Goal: Transaction & Acquisition: Purchase product/service

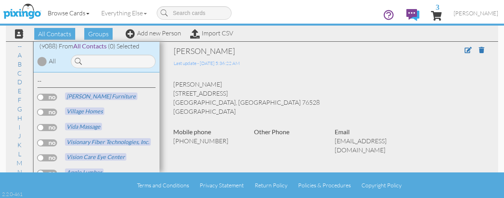
click at [70, 10] on link "Browse Cards" at bounding box center [69, 13] width 54 height 20
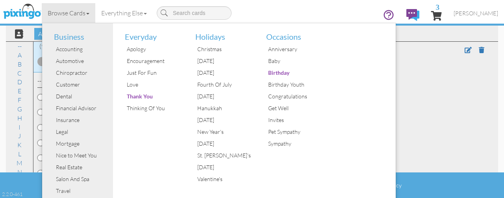
click at [421, 80] on div "[PERSON_NAME] [STREET_ADDRESS] [GEOGRAPHIC_DATA], [GEOGRAPHIC_DATA] 76528 [GEOG…" at bounding box center [328, 98] width 323 height 36
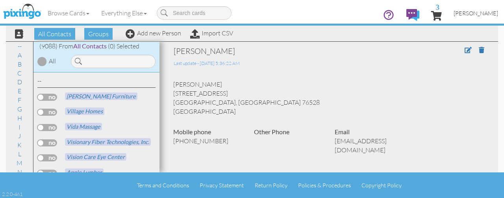
click at [479, 16] on span "[PERSON_NAME]" at bounding box center [475, 13] width 44 height 7
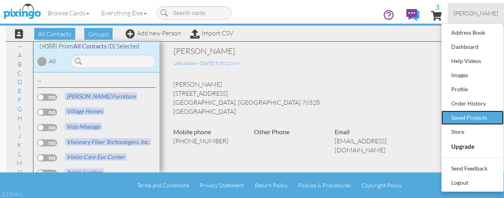
click at [481, 114] on div "Saved Projects" at bounding box center [472, 118] width 46 height 12
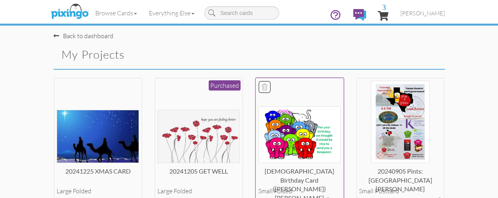
click at [283, 155] on img at bounding box center [299, 134] width 82 height 57
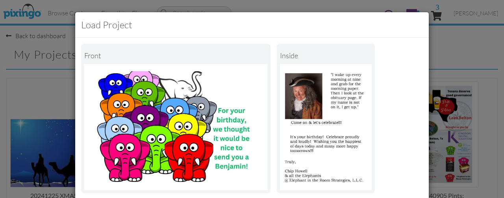
click at [414, 92] on div "Front inside" at bounding box center [251, 118] width 341 height 149
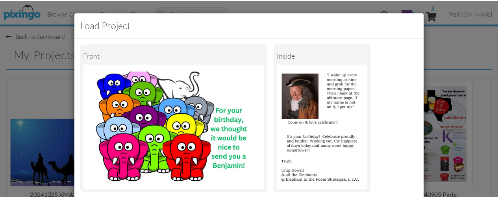
scroll to position [139, 0]
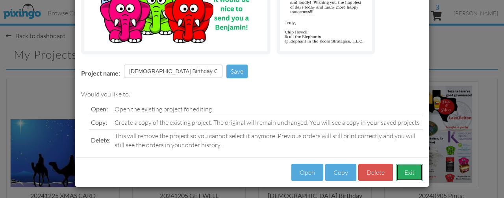
click at [407, 171] on button "Exit" at bounding box center [409, 173] width 27 height 18
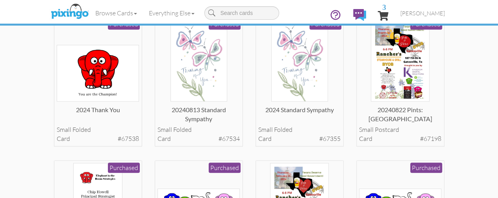
scroll to position [220, 0]
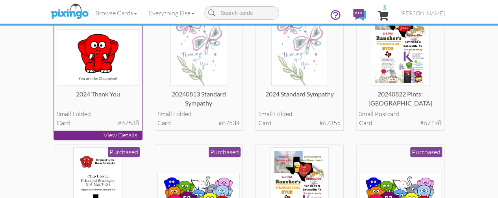
click at [102, 131] on div "2024 Thank you small folded card #67538 Purchased" at bounding box center [98, 66] width 88 height 130
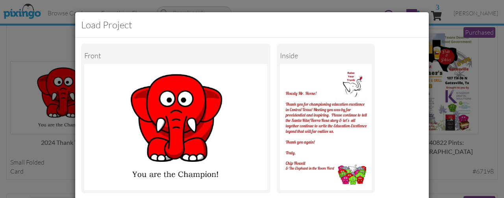
scroll to position [169, 0]
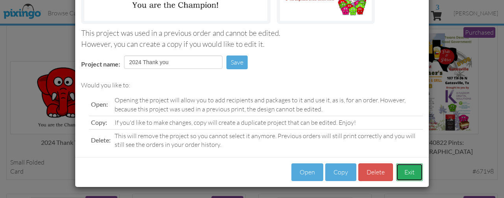
click at [397, 175] on button "Exit" at bounding box center [409, 172] width 27 height 18
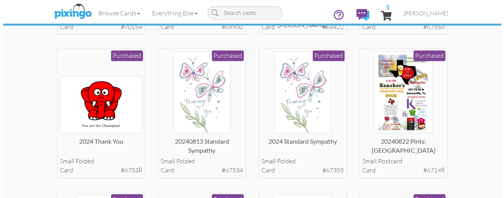
scroll to position [0, 0]
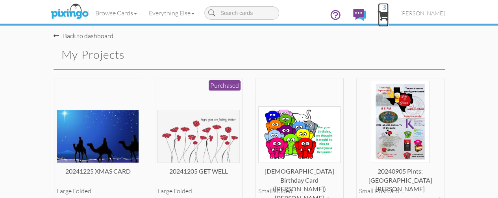
click at [388, 12] on span "3" at bounding box center [383, 15] width 11 height 9
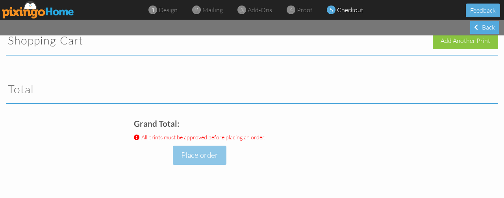
scroll to position [17, 0]
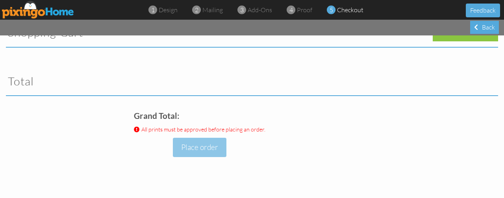
click at [493, 148] on div "Grand Total: All prints must be approved before placing an order. Place order" at bounding box center [252, 153] width 504 height 90
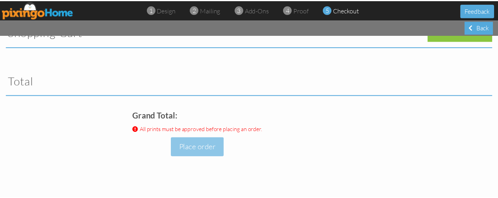
scroll to position [0, 0]
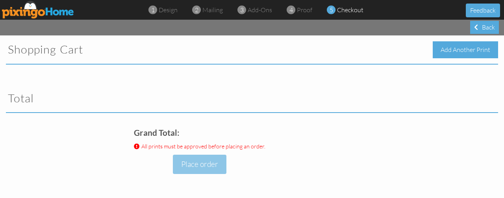
click at [468, 49] on div "Add Another Print" at bounding box center [464, 49] width 65 height 17
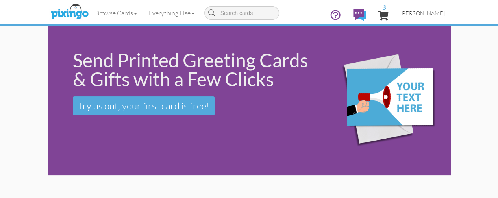
click at [450, 9] on link "[PERSON_NAME]" at bounding box center [422, 13] width 56 height 20
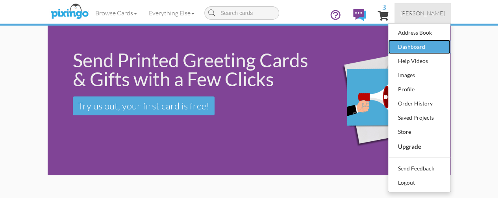
click at [442, 44] on div "Dashboard" at bounding box center [419, 47] width 46 height 12
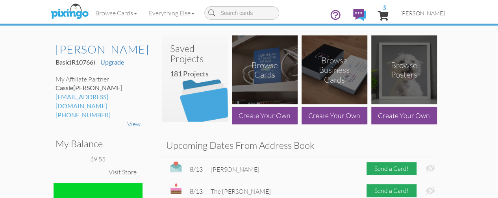
click at [445, 15] on span "[PERSON_NAME]" at bounding box center [422, 13] width 44 height 7
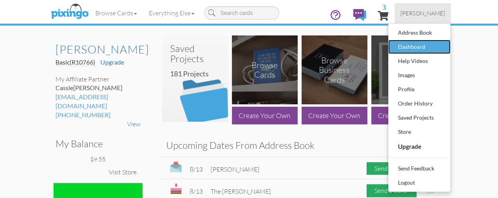
click at [442, 48] on div "Dashboard" at bounding box center [419, 47] width 46 height 12
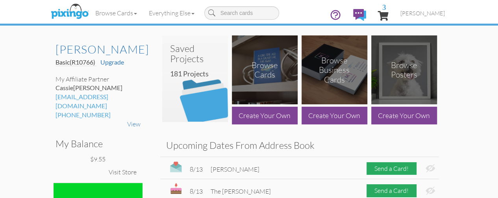
click at [212, 99] on img at bounding box center [195, 83] width 66 height 78
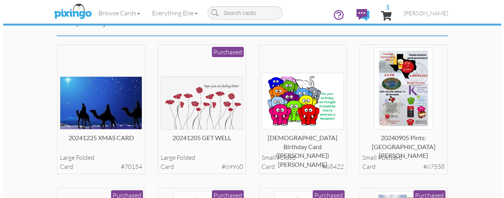
scroll to position [27, 0]
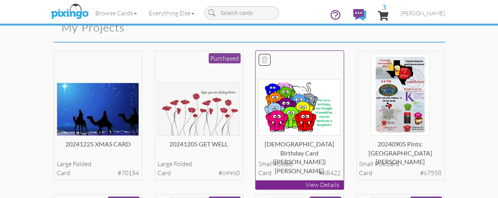
click at [285, 155] on div "[DEMOGRAPHIC_DATA] Birthday Card ([PERSON_NAME]) [PERSON_NAME]" at bounding box center [299, 148] width 82 height 16
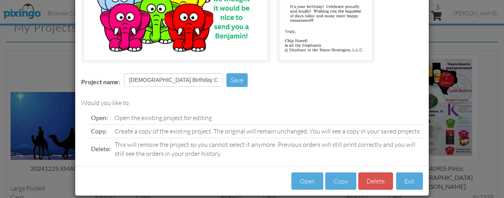
scroll to position [135, 0]
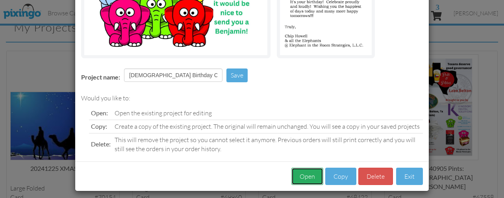
click at [309, 173] on button "Open" at bounding box center [307, 177] width 32 height 18
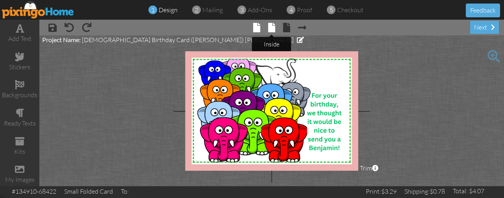
click at [271, 29] on span at bounding box center [271, 27] width 7 height 9
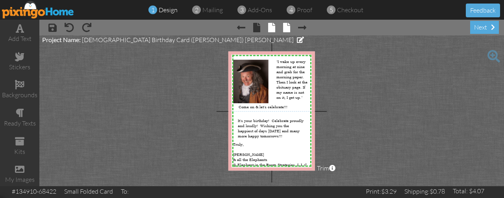
click at [280, 29] on span "× back" at bounding box center [282, 27] width 15 height 13
click at [286, 29] on span at bounding box center [286, 27] width 7 height 9
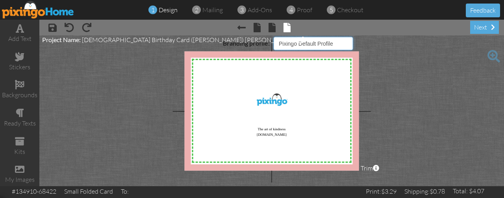
click at [343, 42] on select "Pixingo Default Profile EITRS" at bounding box center [312, 43] width 79 height 13
select select "object:35128"
click at [273, 37] on select "Pixingo Default Profile EITRS" at bounding box center [312, 43] width 79 height 13
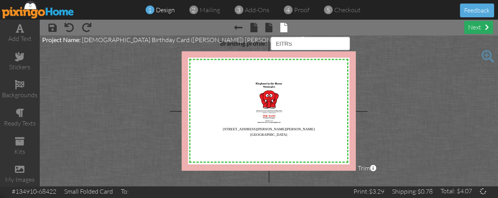
click at [476, 30] on div "next" at bounding box center [478, 27] width 29 height 13
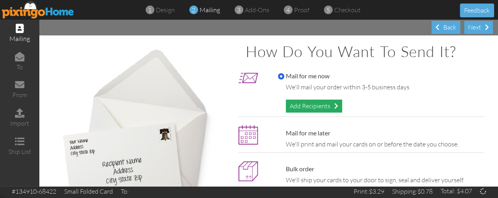
click at [327, 107] on div "Add Recipients" at bounding box center [314, 106] width 56 height 13
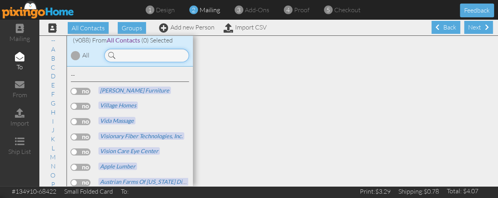
click at [154, 59] on input at bounding box center [146, 55] width 85 height 13
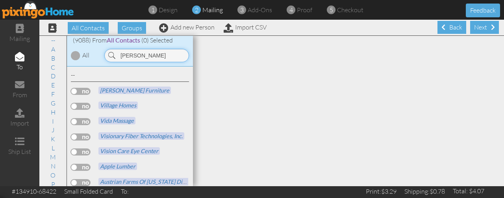
click at [154, 59] on input "[PERSON_NAME]" at bounding box center [146, 55] width 85 height 13
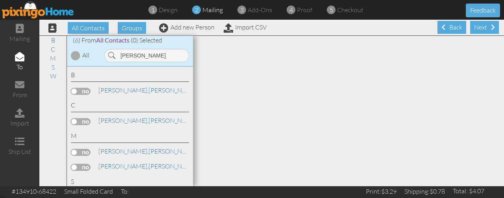
click at [83, 88] on label at bounding box center [81, 91] width 20 height 7
click at [0, 0] on input "checkbox" at bounding box center [0, 0] width 0 height 0
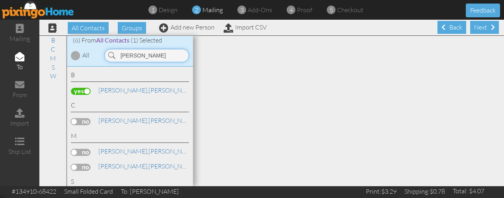
click at [148, 56] on input "[PERSON_NAME]" at bounding box center [146, 55] width 85 height 13
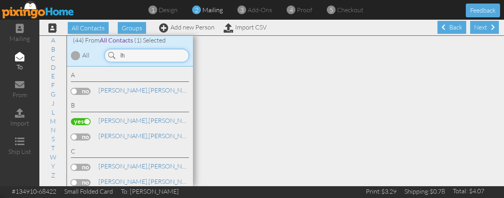
type input "l"
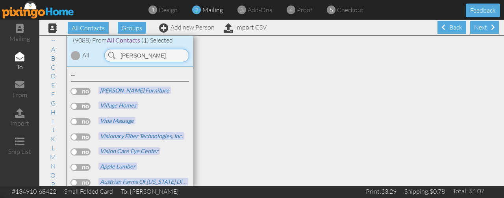
click at [148, 56] on input "[PERSON_NAME]" at bounding box center [146, 55] width 85 height 13
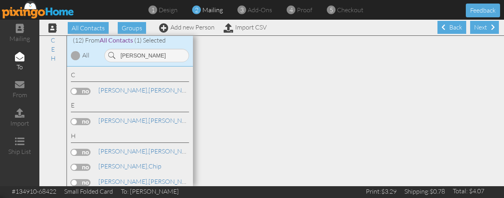
click at [84, 149] on label at bounding box center [81, 152] width 20 height 7
click at [0, 0] on input "checkbox" at bounding box center [0, 0] width 0 height 0
click at [124, 151] on link "[PERSON_NAME]" at bounding box center [148, 150] width 100 height 9
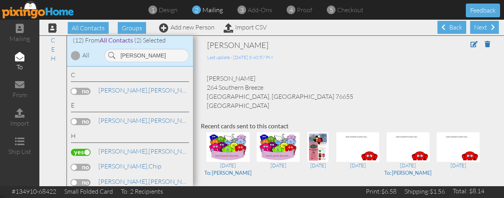
scroll to position [105, 0]
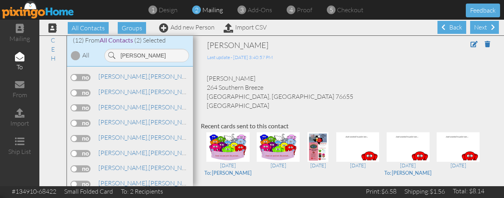
click at [86, 120] on label at bounding box center [81, 123] width 20 height 7
click at [0, 0] on input "checkbox" at bounding box center [0, 0] width 0 height 0
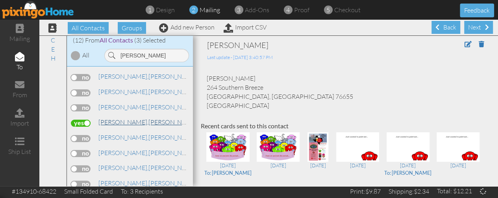
click at [121, 120] on link "[PERSON_NAME]" at bounding box center [148, 121] width 100 height 9
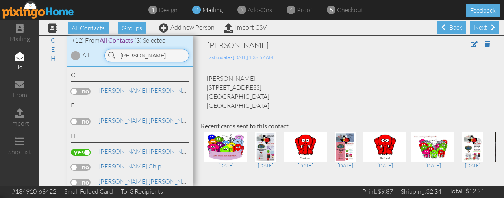
click at [164, 56] on input "[PERSON_NAME]" at bounding box center [146, 55] width 85 height 13
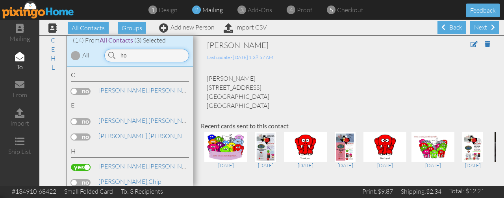
type input "h"
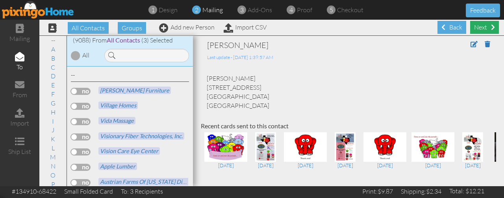
click at [470, 26] on div "Next" at bounding box center [484, 27] width 29 height 13
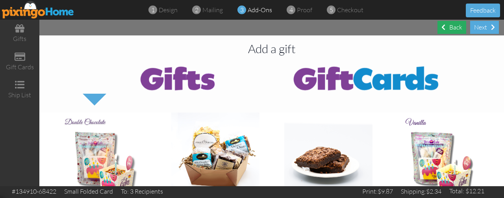
click at [456, 27] on div "Back" at bounding box center [451, 27] width 29 height 13
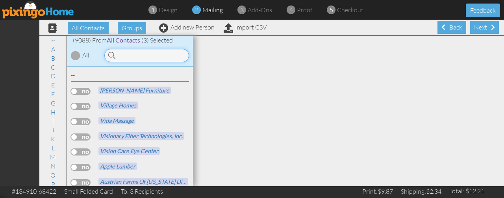
click at [169, 56] on input at bounding box center [146, 55] width 85 height 13
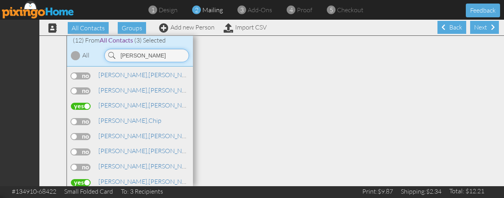
scroll to position [105, 0]
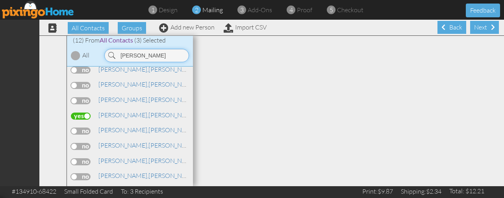
type input "[PERSON_NAME]"
click at [88, 168] on div "[PERSON_NAME]" at bounding box center [130, 161] width 118 height 11
click at [87, 165] on label at bounding box center [81, 161] width 20 height 7
click at [0, 0] on input "checkbox" at bounding box center [0, 0] width 0 height 0
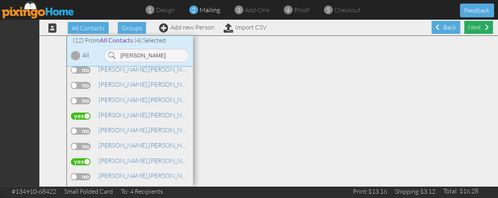
click at [475, 29] on div "Next" at bounding box center [478, 27] width 29 height 13
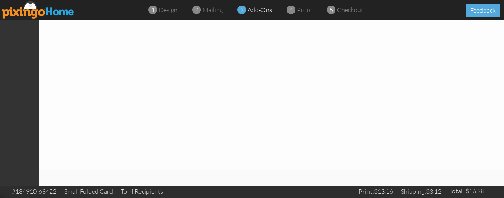
click span
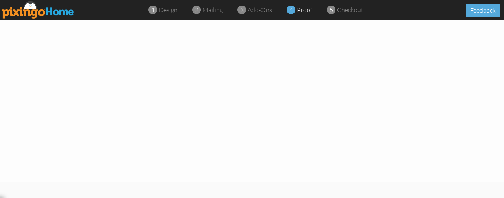
select select "object:129763"
select select "object:129760"
click div
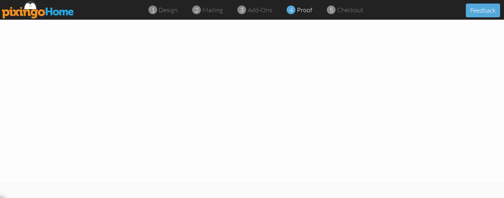
click select "Show to and from Show from only Hide to and from"
click div "[DATE] 6:20:50 AM Approve Print? Approve Recipients?"
click div
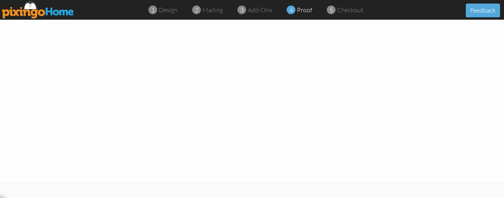
click div "From Addresses: ( edit ) default EITRS Elephant in the Room Strategies, LLC [ST…"
click div "Checkout"
click at [352, 11] on span "checkout" at bounding box center [350, 10] width 26 height 8
click img
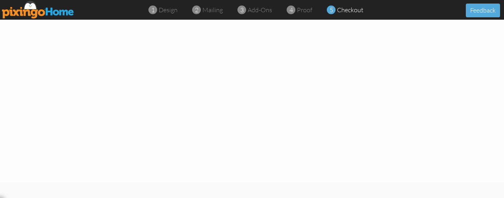
click button "Yes, remove this item"
click button "Upgrade to Wholesale"
click link "Show all options"
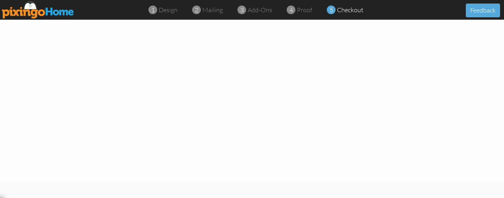
scroll to position [14, 0]
click span
click div "Pro Membership"
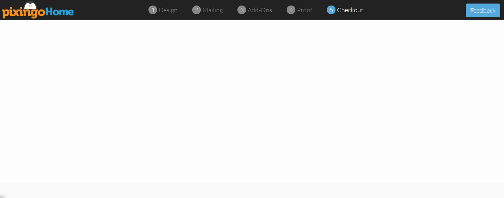
click button "Close"
click div "make edits"
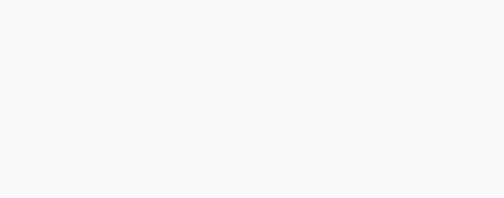
drag, startPoint x: 221, startPoint y: 127, endPoint x: 269, endPoint y: 30, distance: 108.4
click div "× save × undo × redo × front × inside × back × Next page next X X X X X X X X X…"
click span
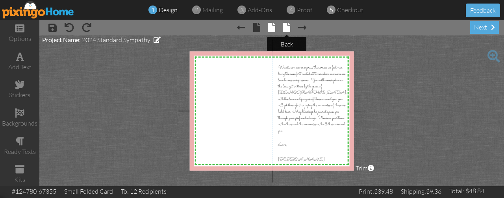
click at [286, 30] on span at bounding box center [286, 27] width 7 height 9
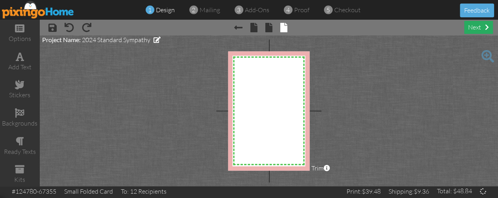
click at [471, 26] on div "next" at bounding box center [478, 27] width 29 height 13
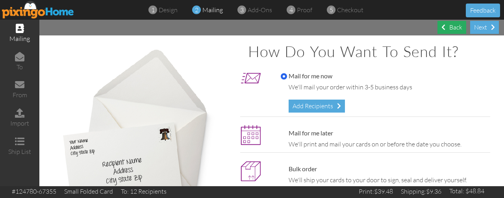
click at [448, 29] on div "Back" at bounding box center [451, 27] width 29 height 13
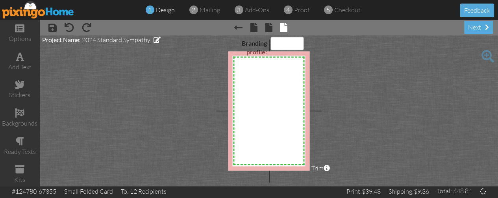
select select "object:130179"
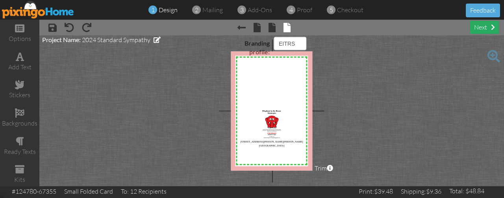
click at [481, 26] on div "next" at bounding box center [484, 27] width 29 height 13
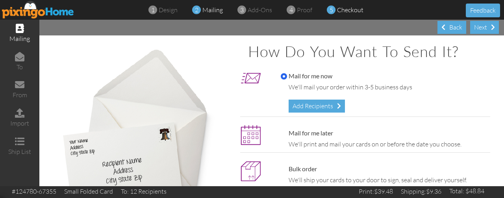
click at [351, 10] on span "checkout" at bounding box center [350, 10] width 26 height 8
